Goal: Transaction & Acquisition: Purchase product/service

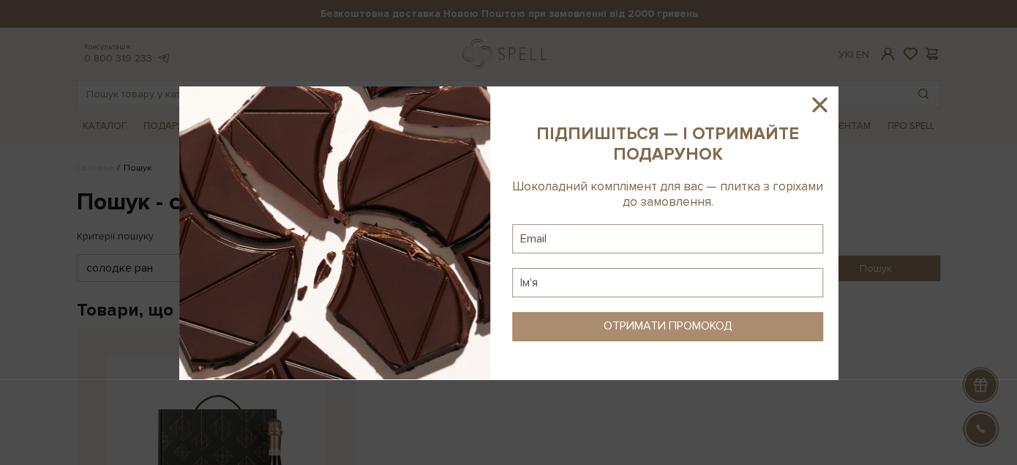
click at [289, 97] on img at bounding box center [334, 232] width 311 height 293
click at [812, 108] on icon at bounding box center [819, 104] width 25 height 25
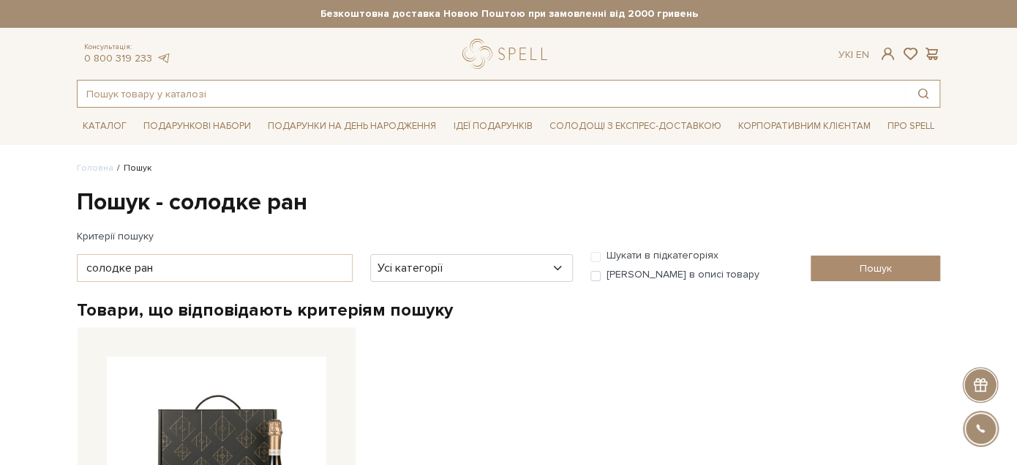
click at [212, 87] on input "text" at bounding box center [492, 94] width 829 height 26
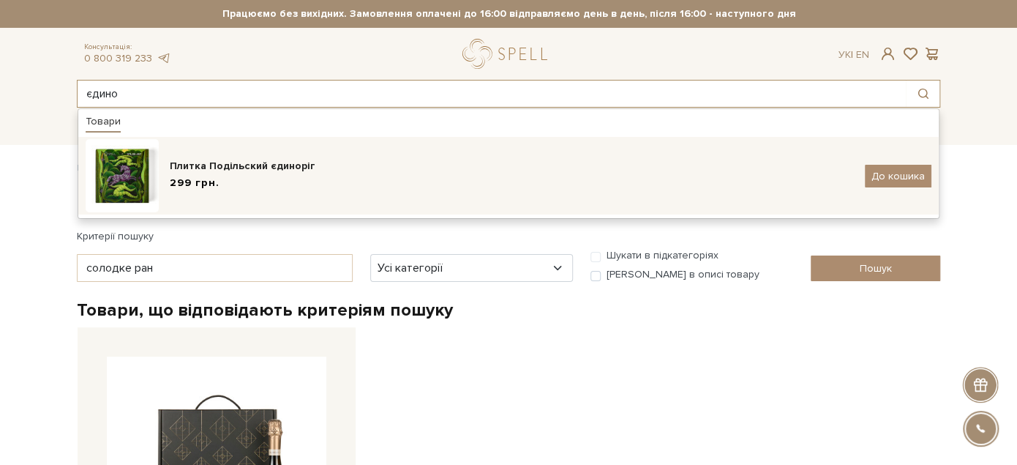
type input "єдино"
click at [288, 180] on div "299 грн." at bounding box center [512, 183] width 684 height 15
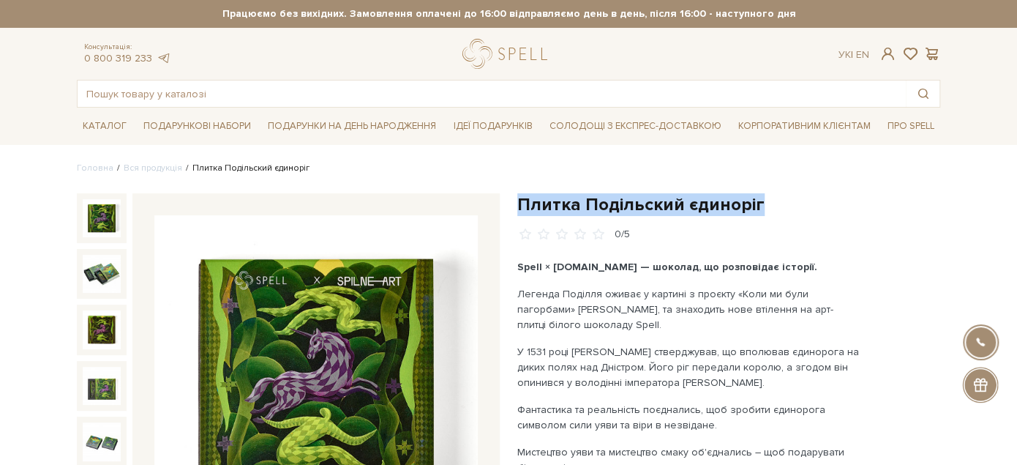
drag, startPoint x: 516, startPoint y: 201, endPoint x: 756, endPoint y: 202, distance: 240.1
